Goal: Task Accomplishment & Management: Manage account settings

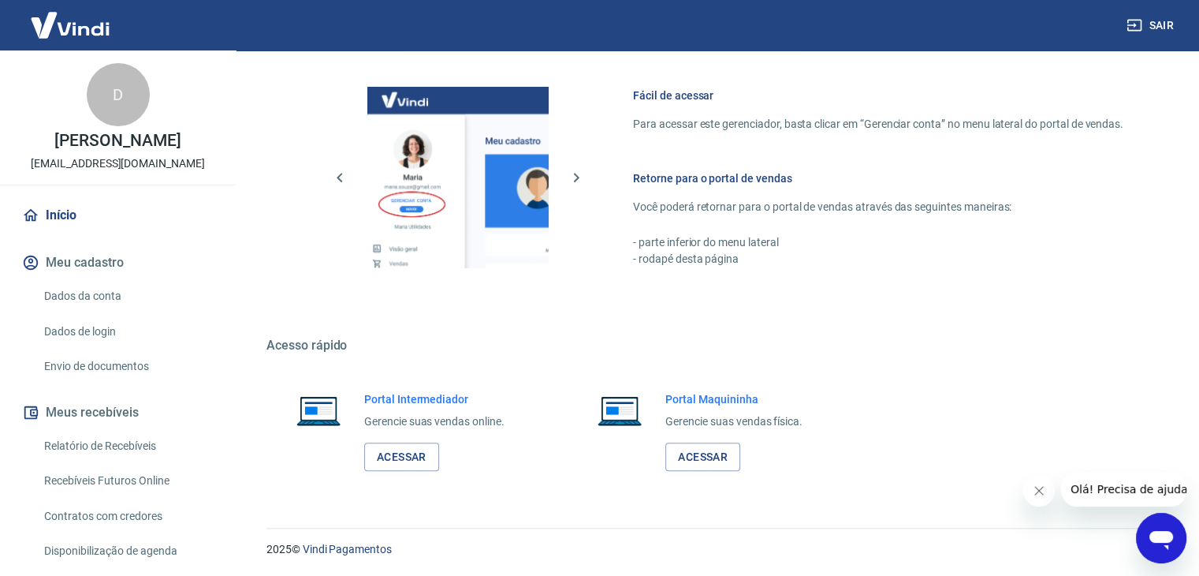
click at [114, 298] on link "Dados da conta" at bounding box center [127, 296] width 179 height 32
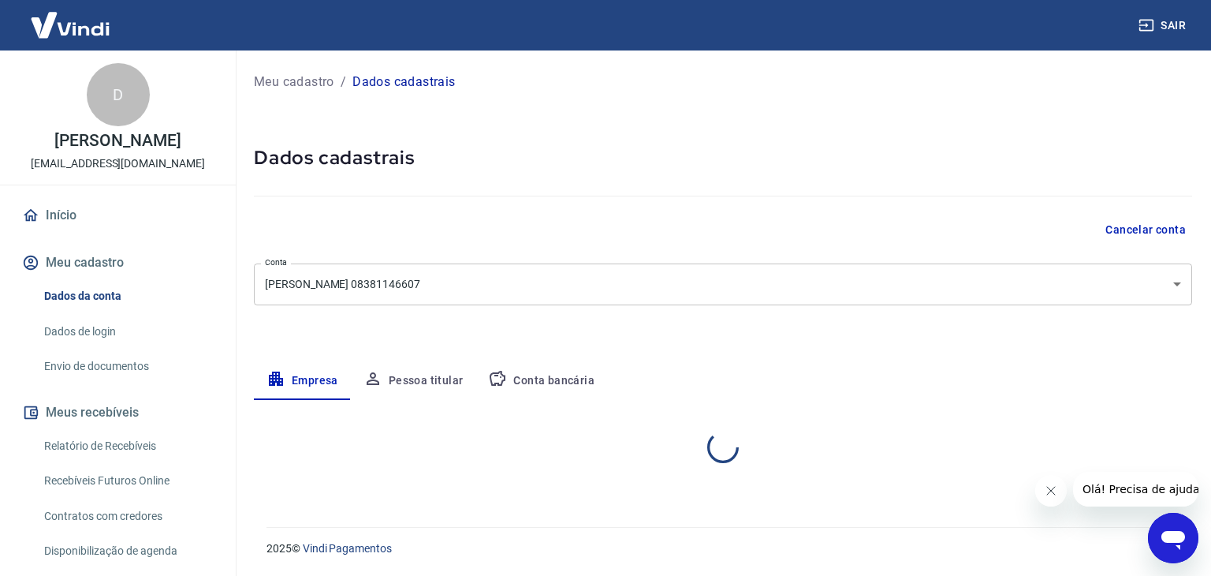
select select "MG"
select select "business"
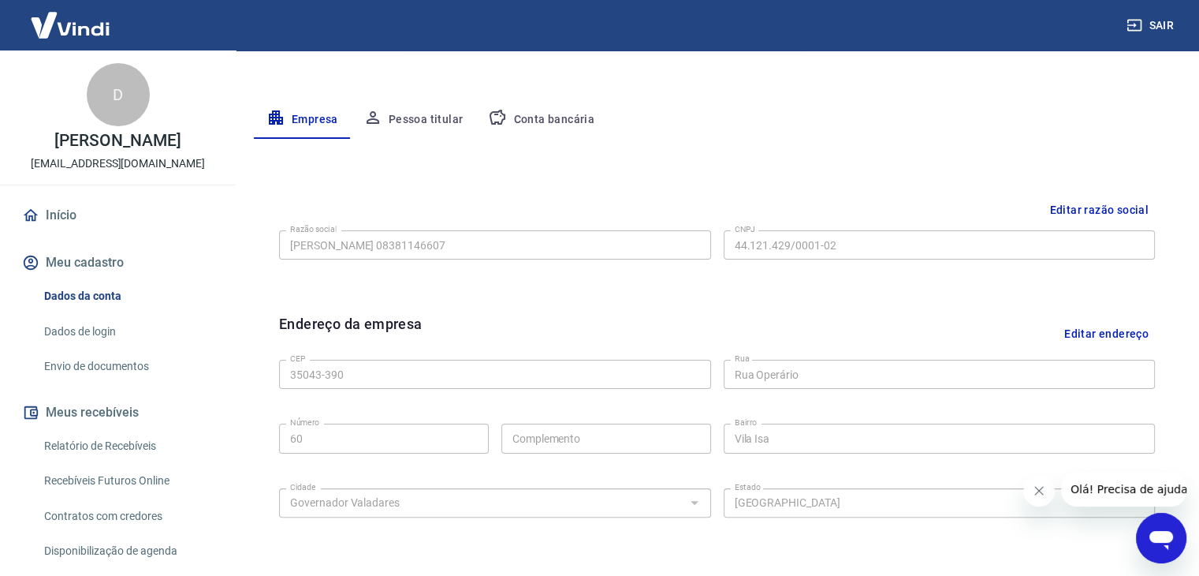
scroll to position [219, 0]
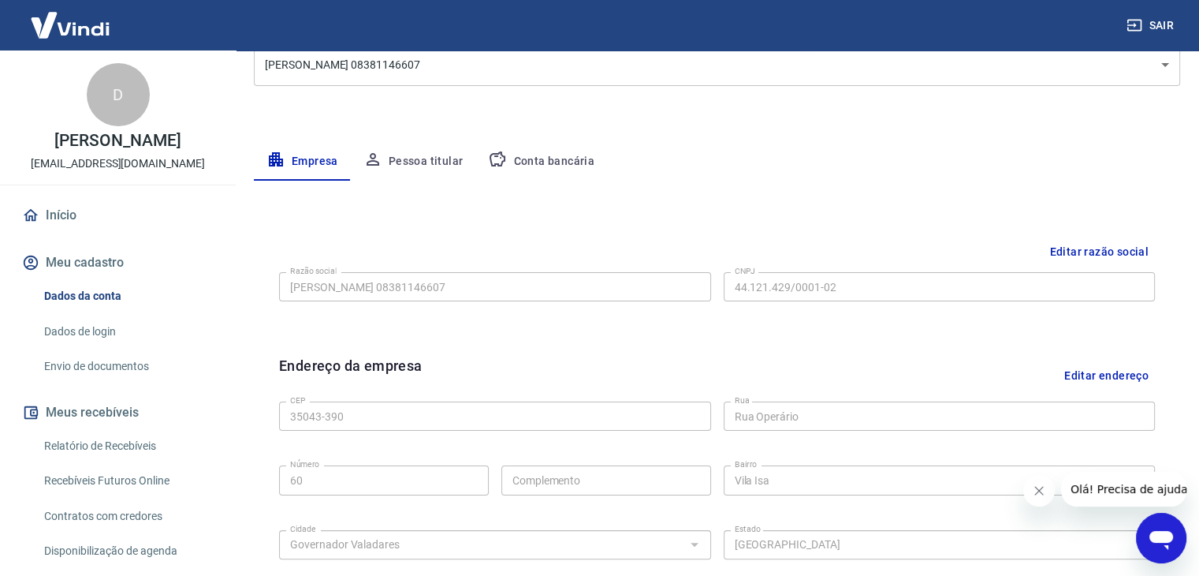
click at [560, 168] on button "Conta bancária" at bounding box center [541, 162] width 132 height 38
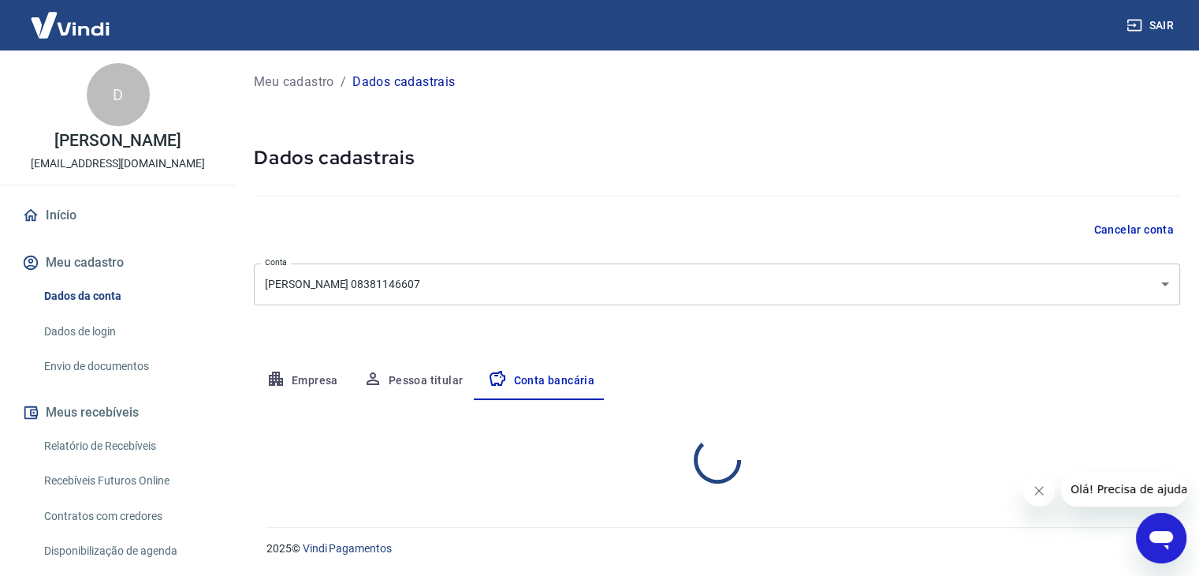
scroll to position [0, 0]
select select "1"
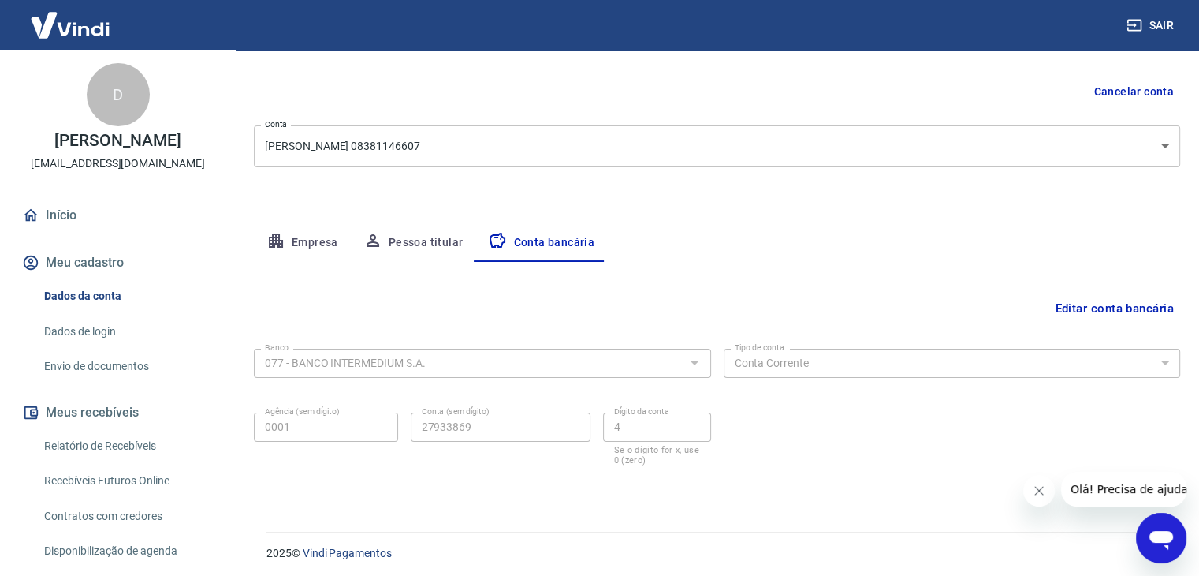
scroll to position [142, 0]
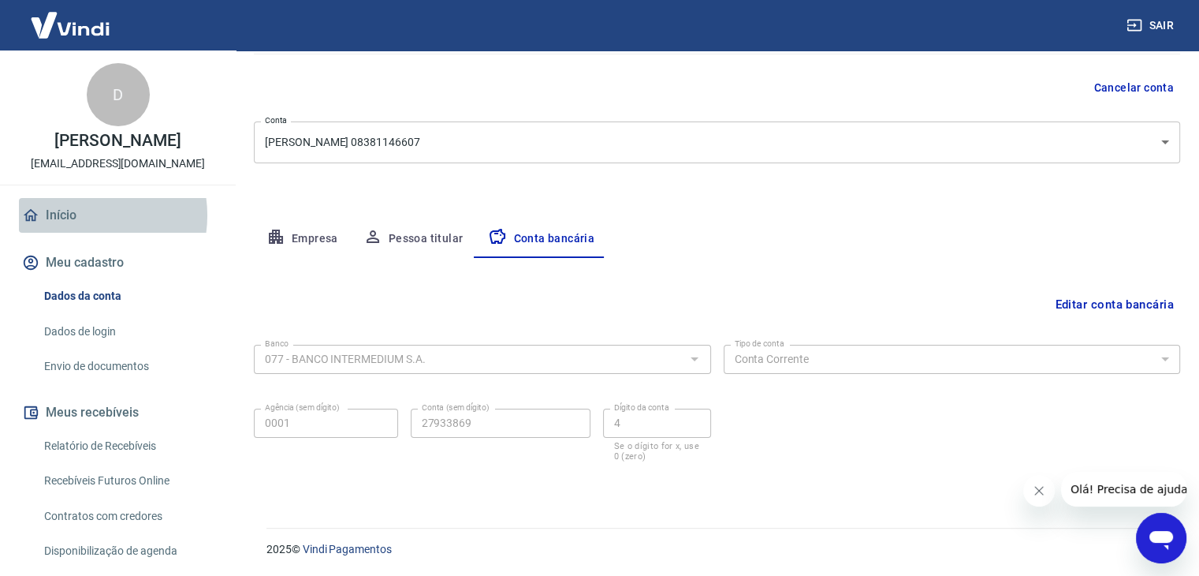
click at [81, 215] on link "Início" at bounding box center [118, 215] width 198 height 35
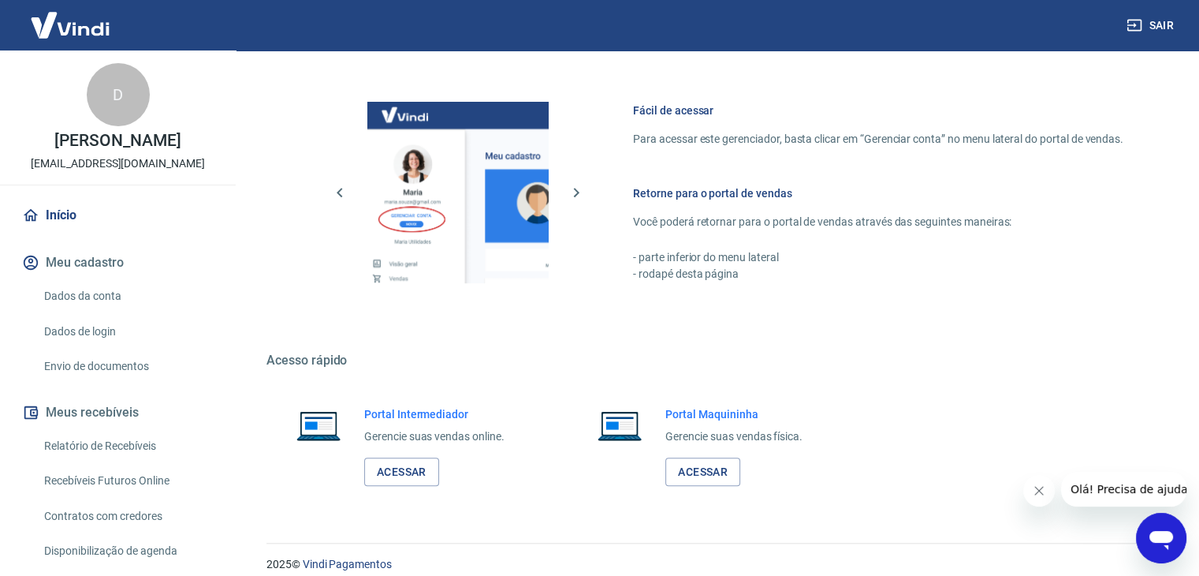
scroll to position [833, 0]
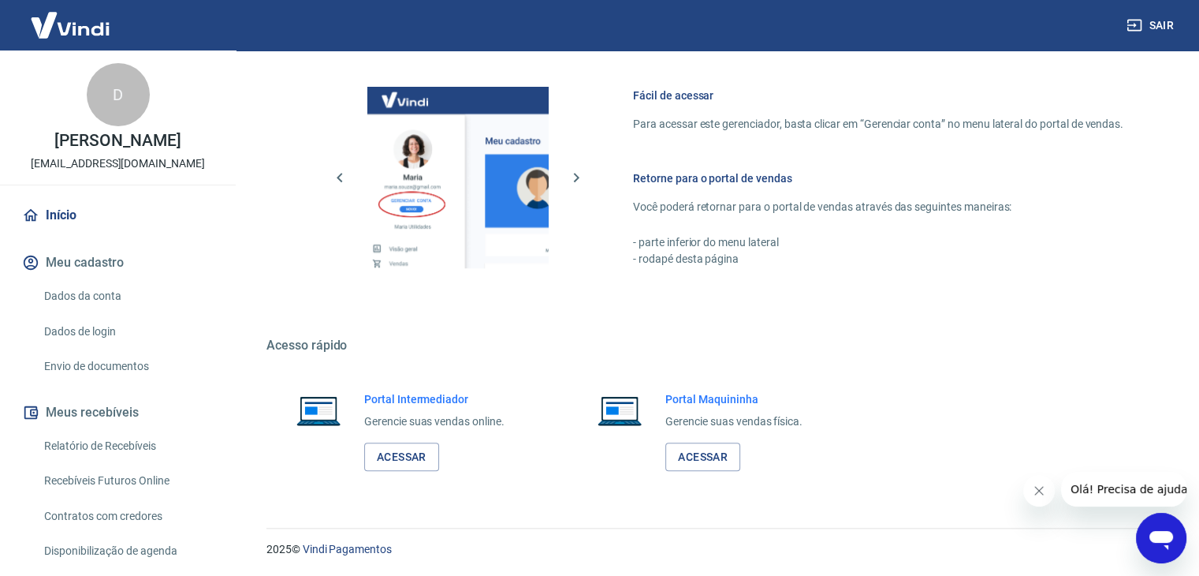
click at [430, 471] on div "Portal Intermediador Gerencie suas vendas online. Acessar" at bounding box center [413, 431] width 292 height 118
click at [418, 458] on link "Acessar" at bounding box center [401, 456] width 75 height 29
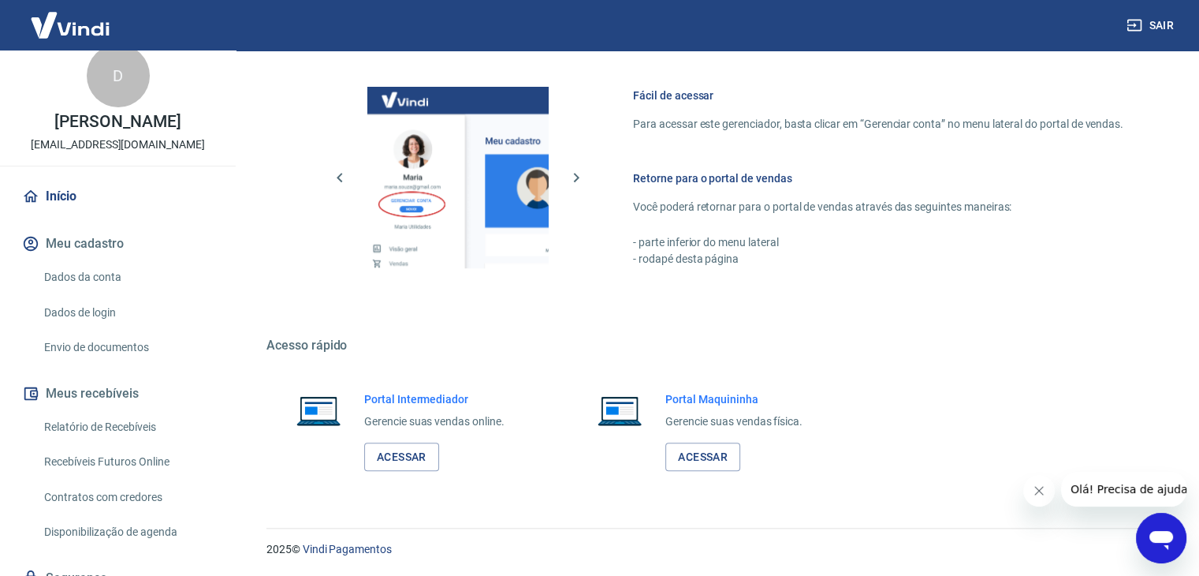
scroll to position [85, 0]
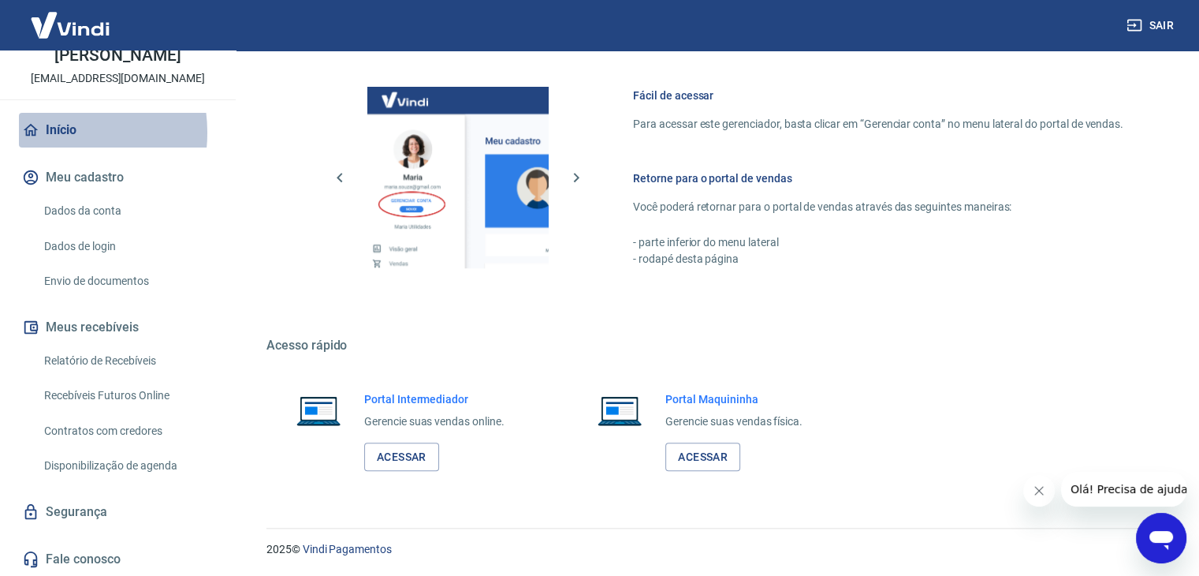
click at [49, 132] on link "Início" at bounding box center [118, 130] width 198 height 35
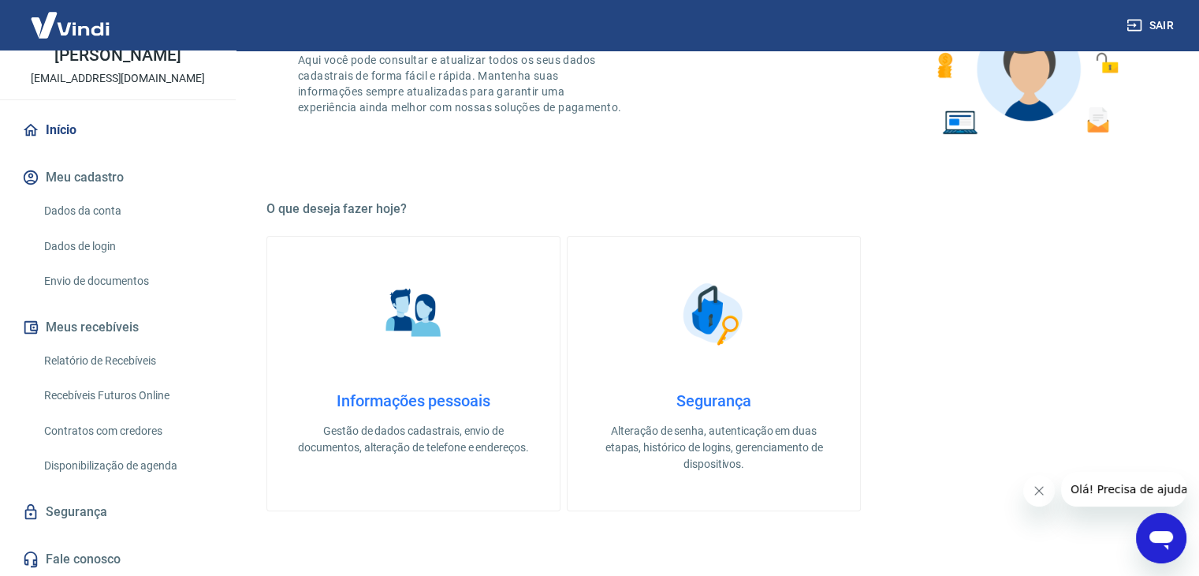
scroll to position [308, 0]
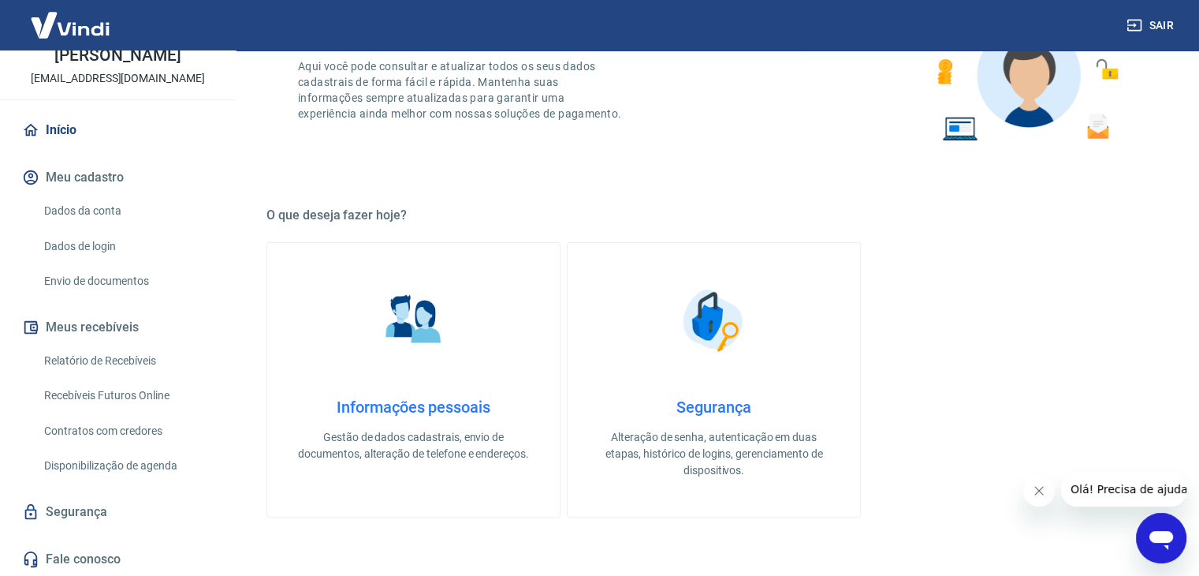
click at [423, 404] on h4 "Informações pessoais" at bounding box center [414, 406] width 242 height 19
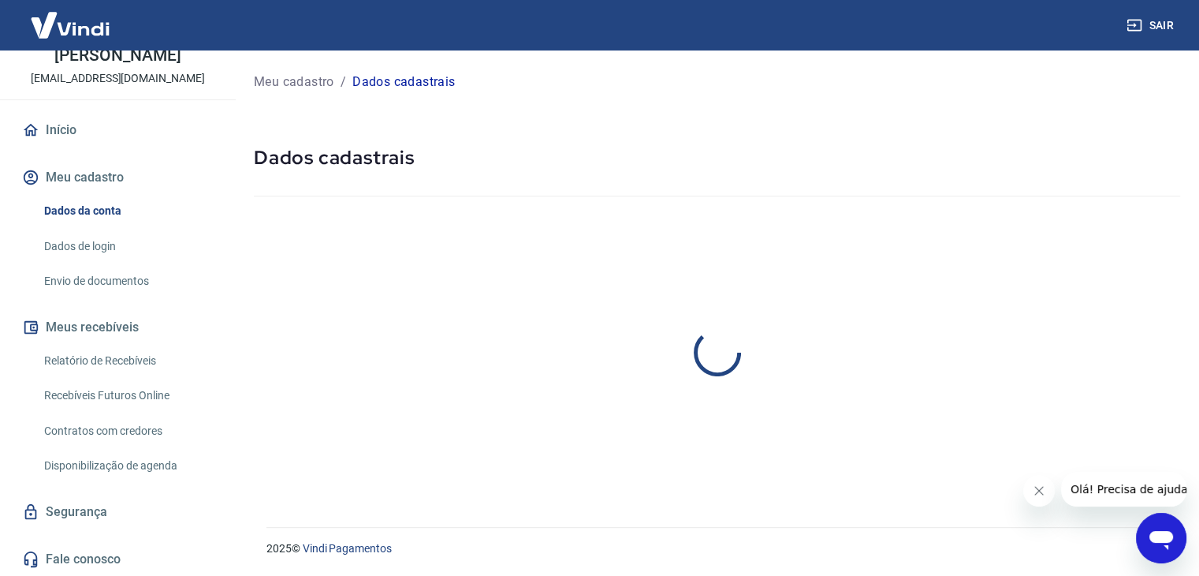
select select "MG"
select select "business"
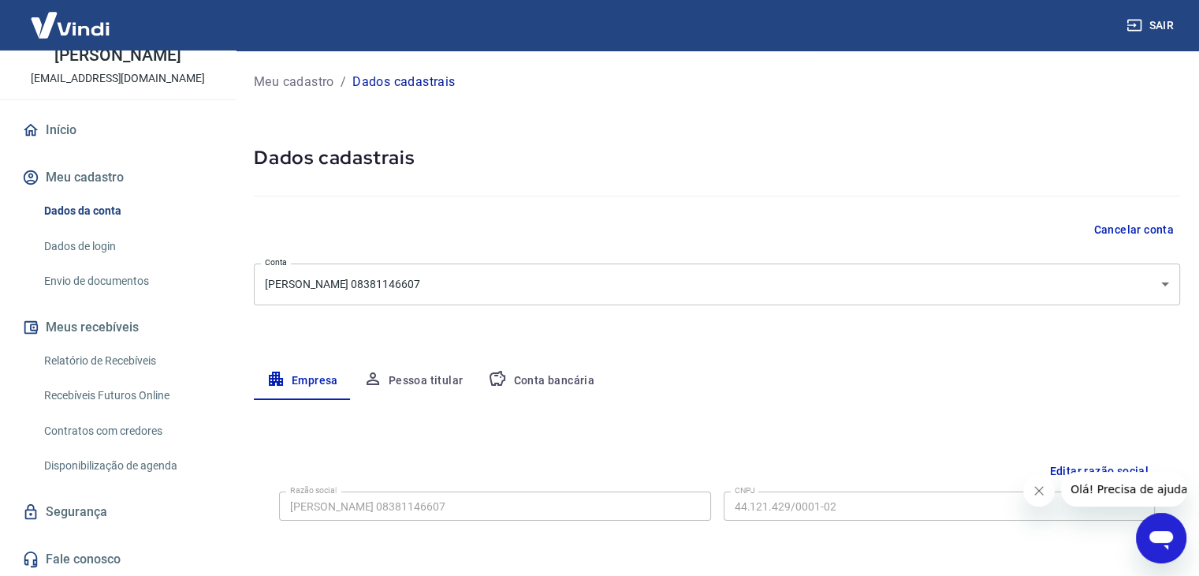
click at [422, 374] on button "Pessoa titular" at bounding box center [413, 381] width 125 height 38
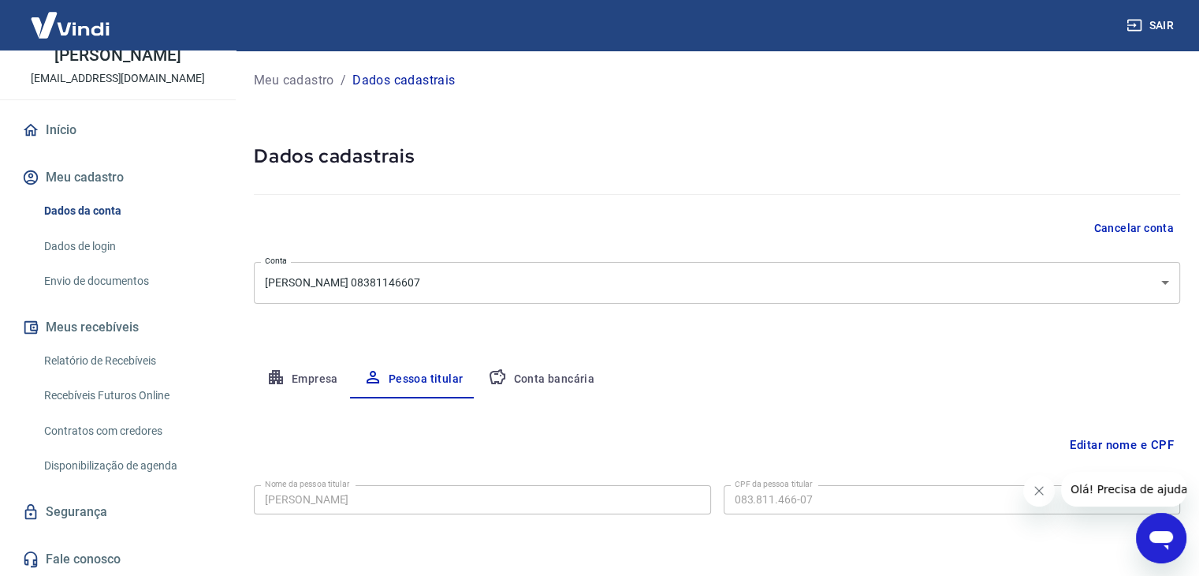
scroll to position [54, 0]
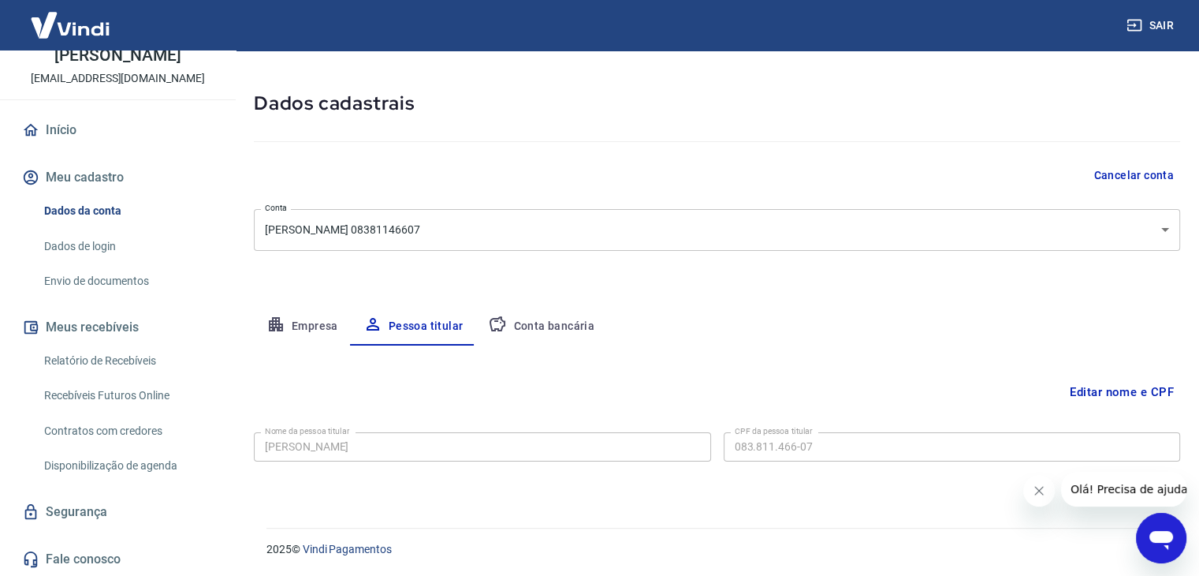
click at [520, 319] on button "Conta bancária" at bounding box center [541, 327] width 132 height 38
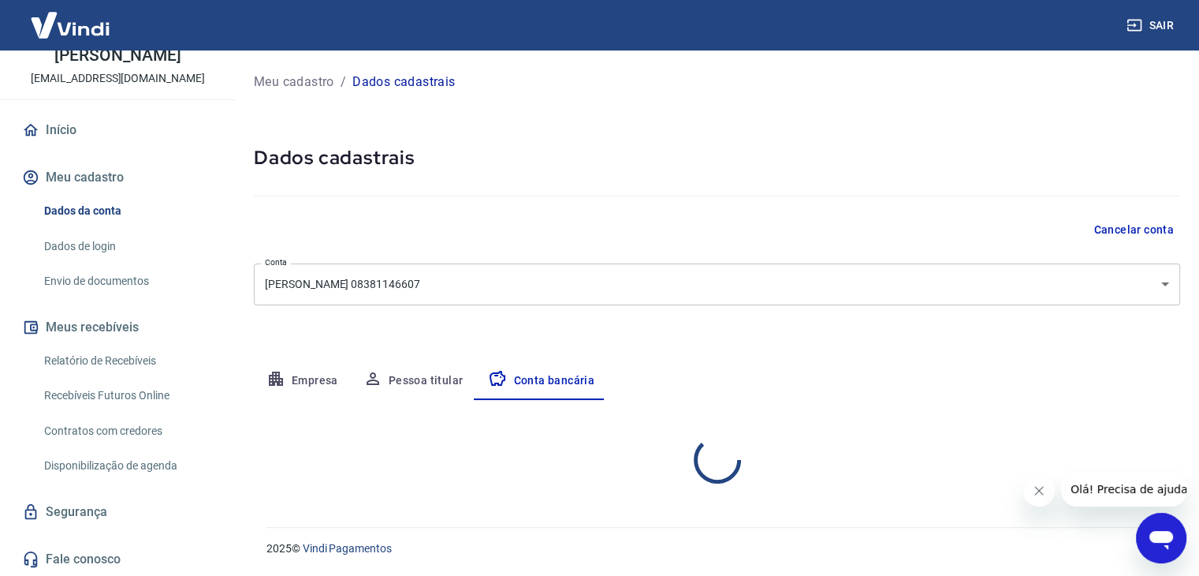
select select "1"
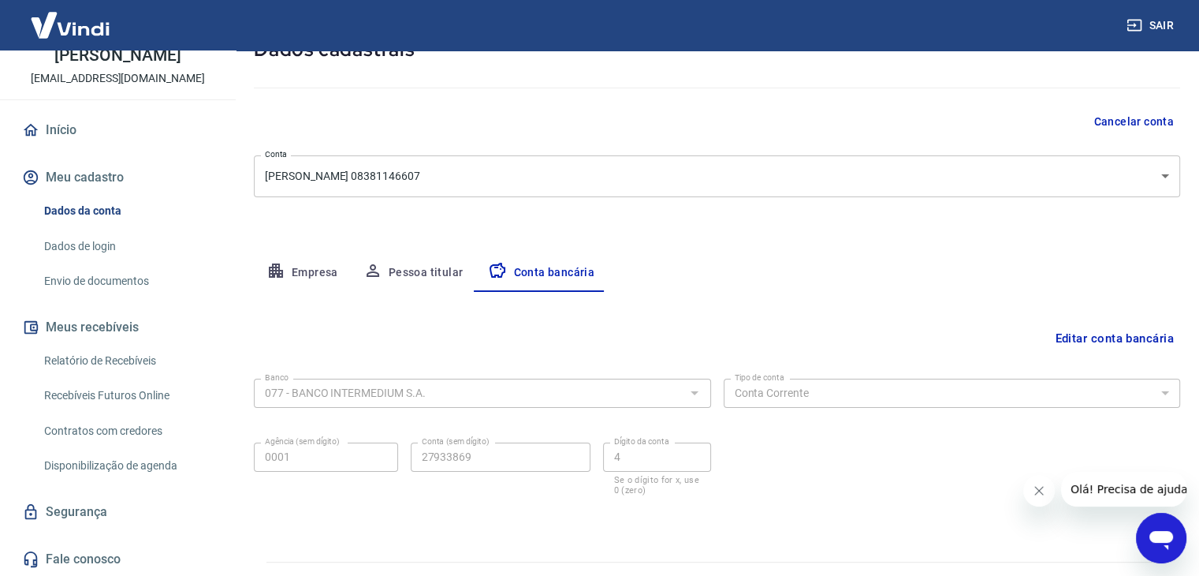
scroll to position [142, 0]
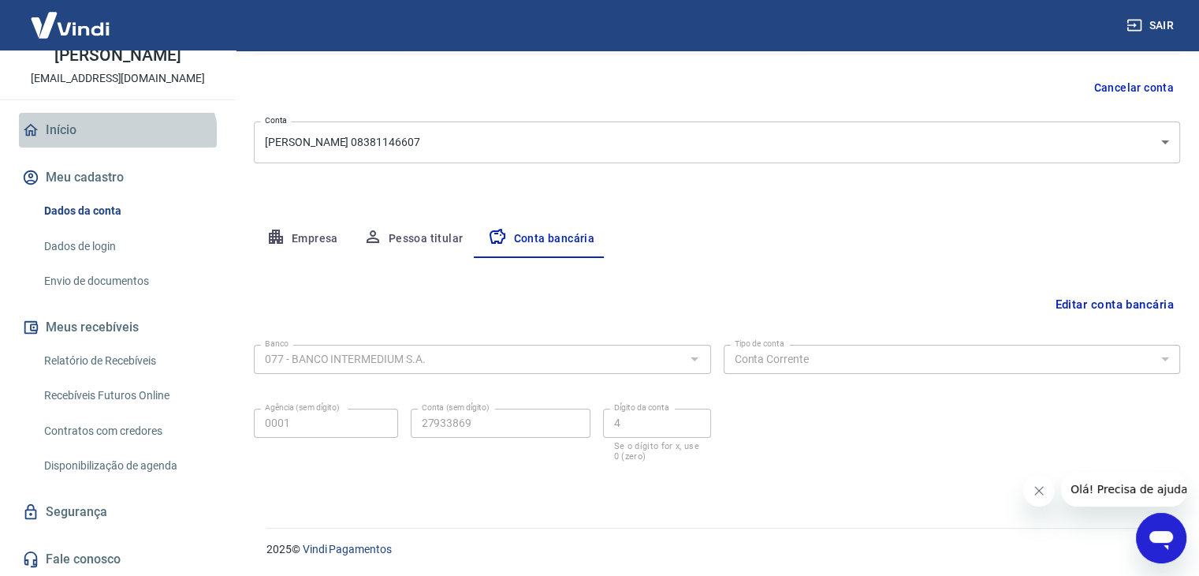
click at [116, 144] on link "Início" at bounding box center [118, 130] width 198 height 35
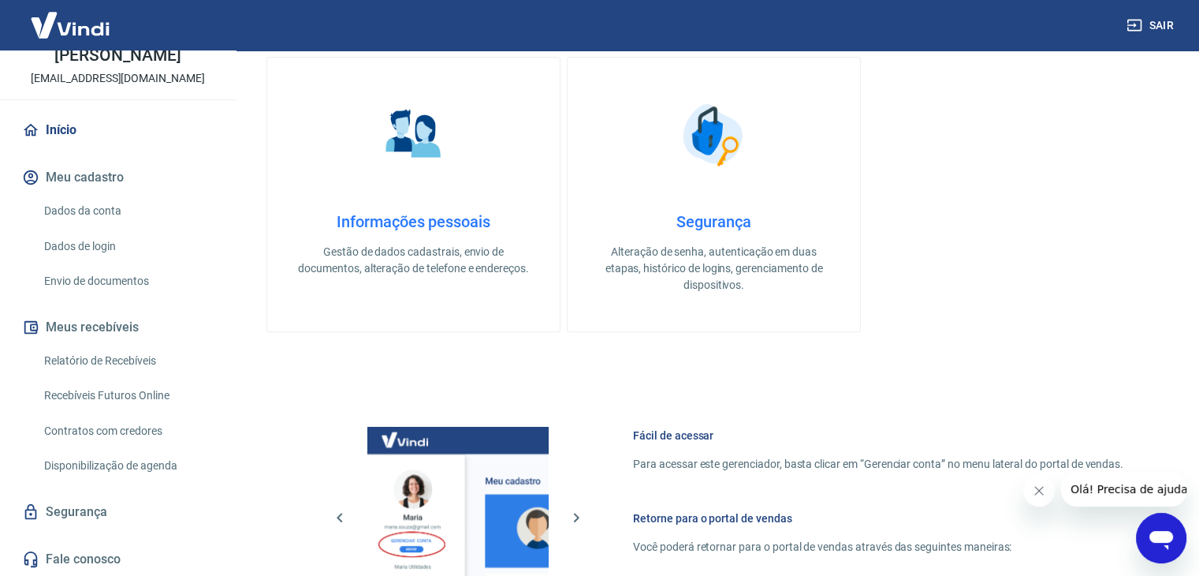
scroll to position [491, 0]
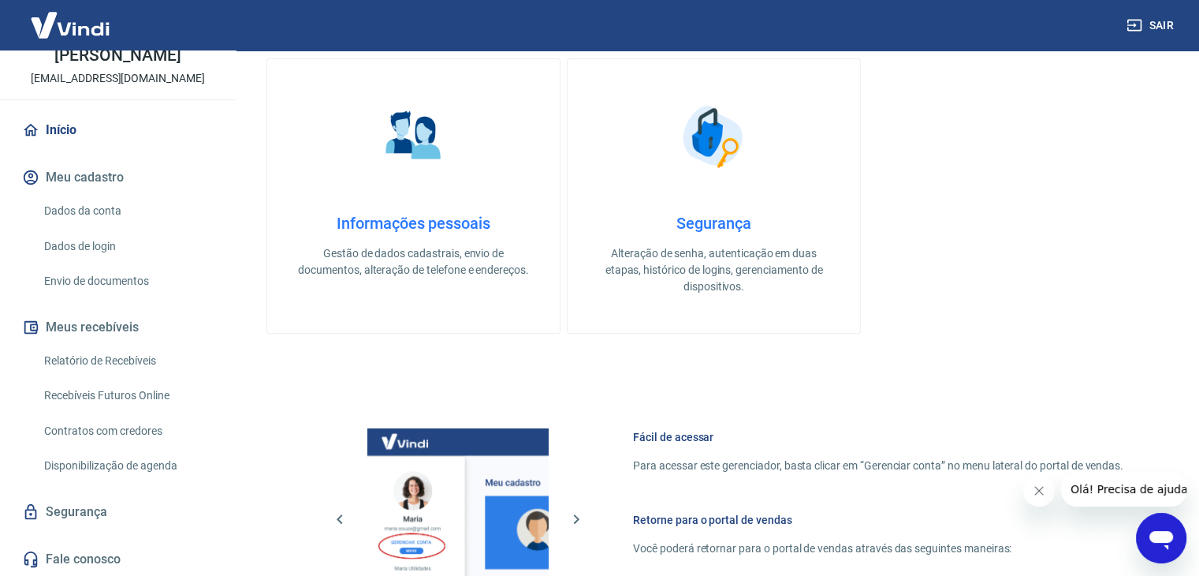
click at [735, 227] on h4 "Segurança" at bounding box center [714, 223] width 242 height 19
